Goal: Use online tool/utility: Utilize a website feature to perform a specific function

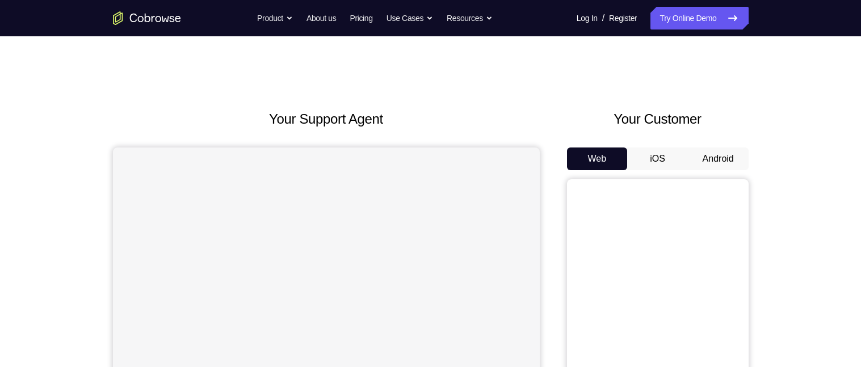
click at [717, 152] on button "Android" at bounding box center [718, 159] width 61 height 23
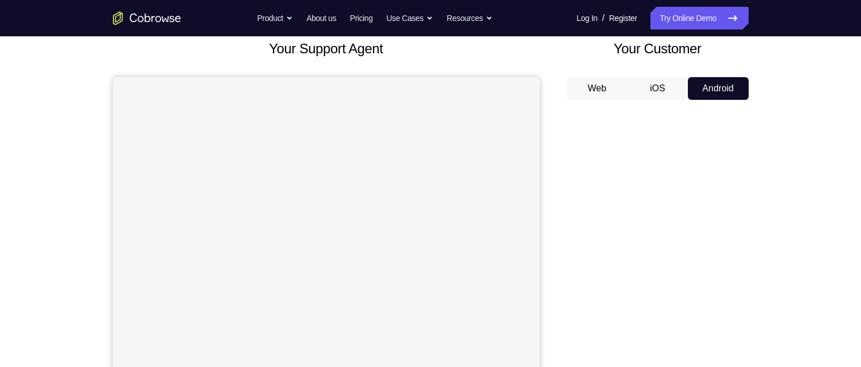
scroll to position [74, 0]
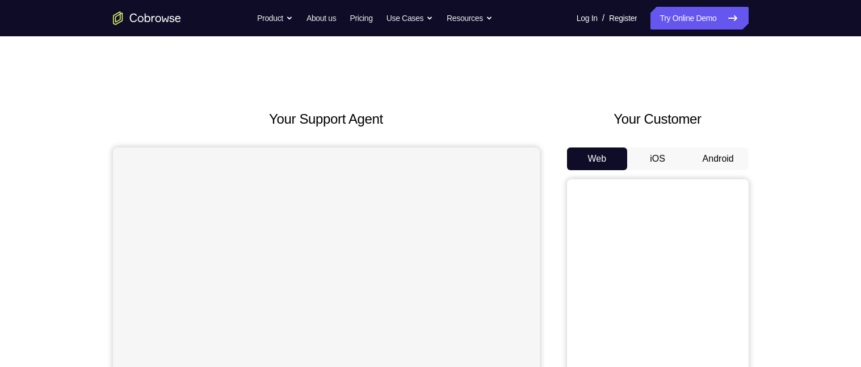
click at [736, 167] on button "Android" at bounding box center [718, 159] width 61 height 23
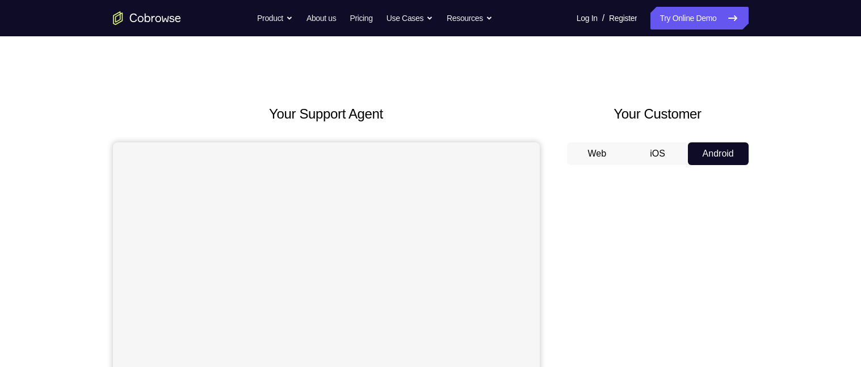
scroll to position [9, 0]
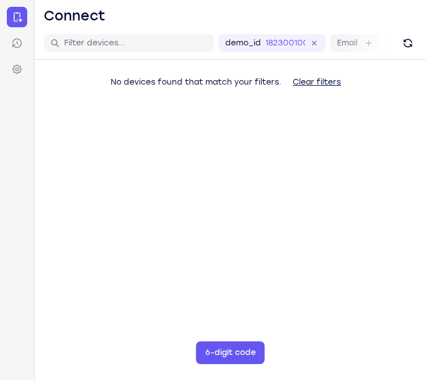
click at [387, 267] on main "demo_id 182300100 182300100 Email User ID Device ID Device name 6-digit code Co…" at bounding box center [231, 217] width 392 height 380
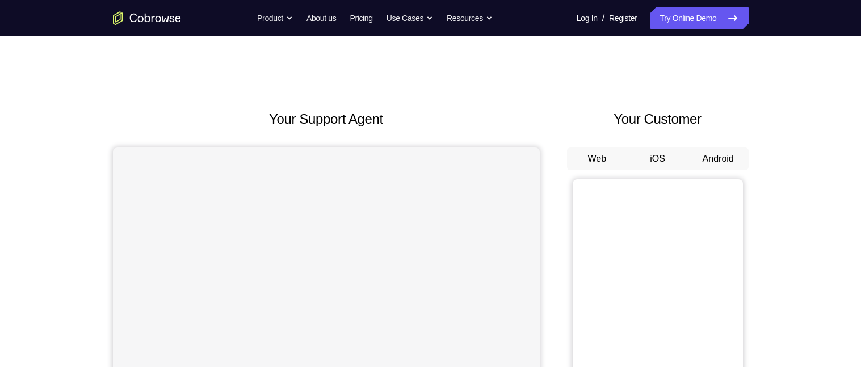
scroll to position [73, 0]
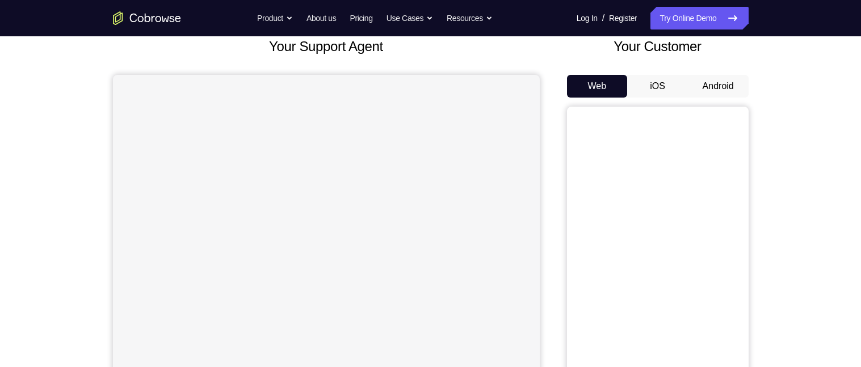
click at [718, 91] on button "Android" at bounding box center [718, 86] width 61 height 23
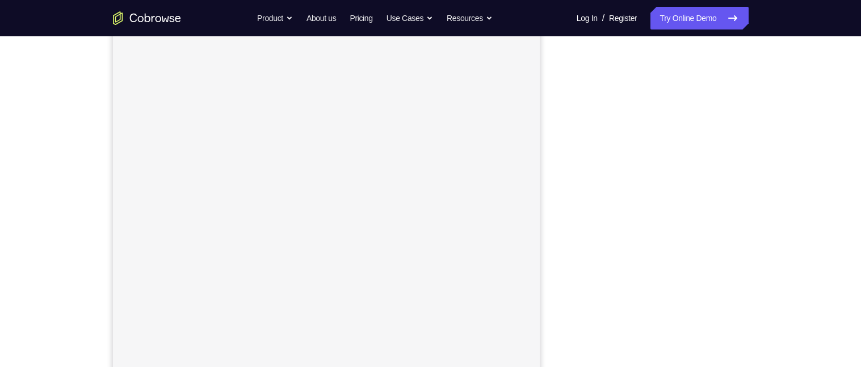
scroll to position [149, 0]
click at [777, 184] on div "Your Support Agent Your Customer Web iOS Android Next Steps We’d be happy to gi…" at bounding box center [431, 262] width 726 height 748
click at [763, 251] on div "Your Support Agent Your Customer Web iOS Android Next Steps We’d be happy to gi…" at bounding box center [431, 268] width 726 height 748
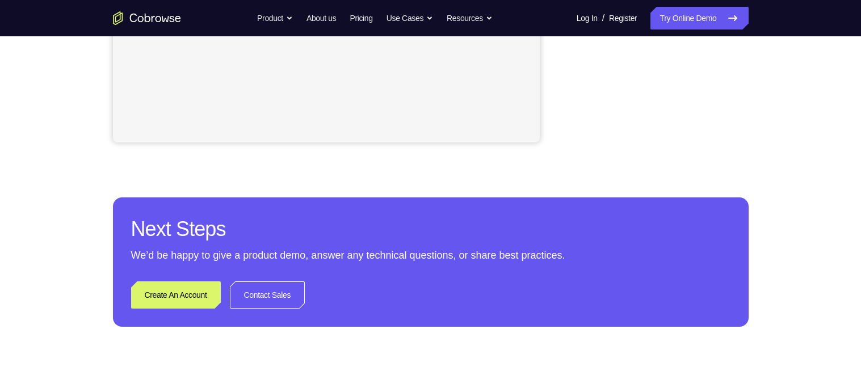
scroll to position [386, 0]
